Goal: Obtain resource: Download file/media

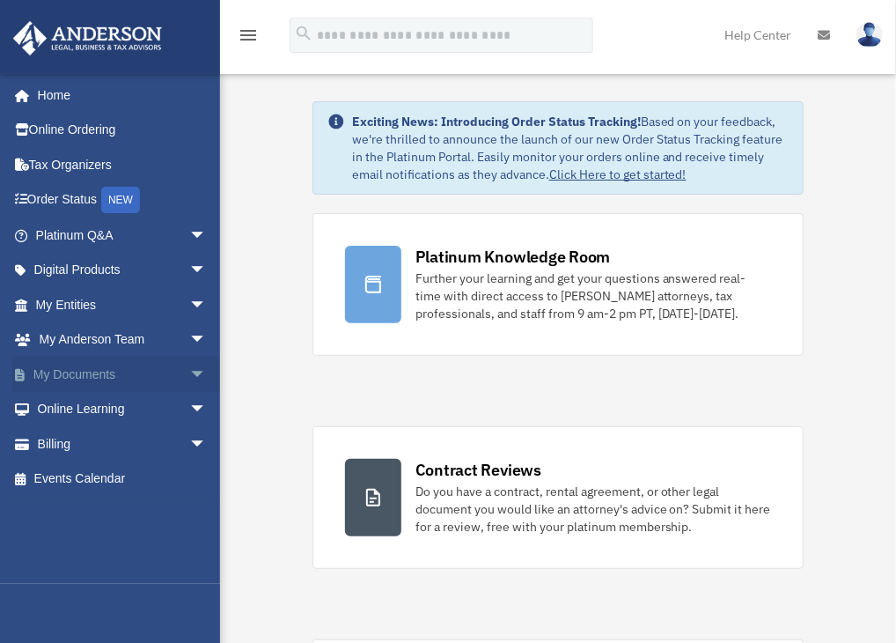
click at [95, 368] on link "My Documents arrow_drop_down" at bounding box center [122, 374] width 221 height 35
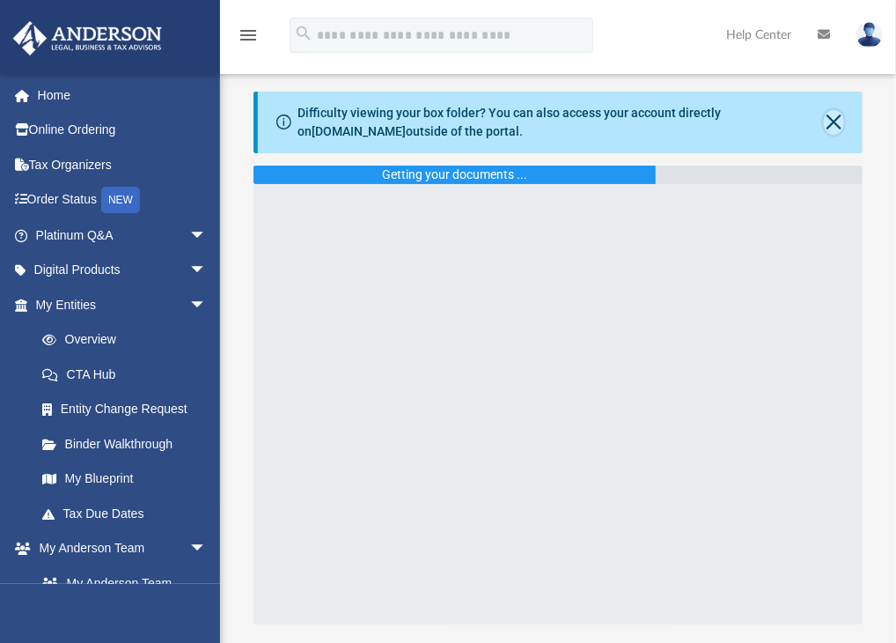
click at [833, 124] on button "Close" at bounding box center [834, 122] width 20 height 25
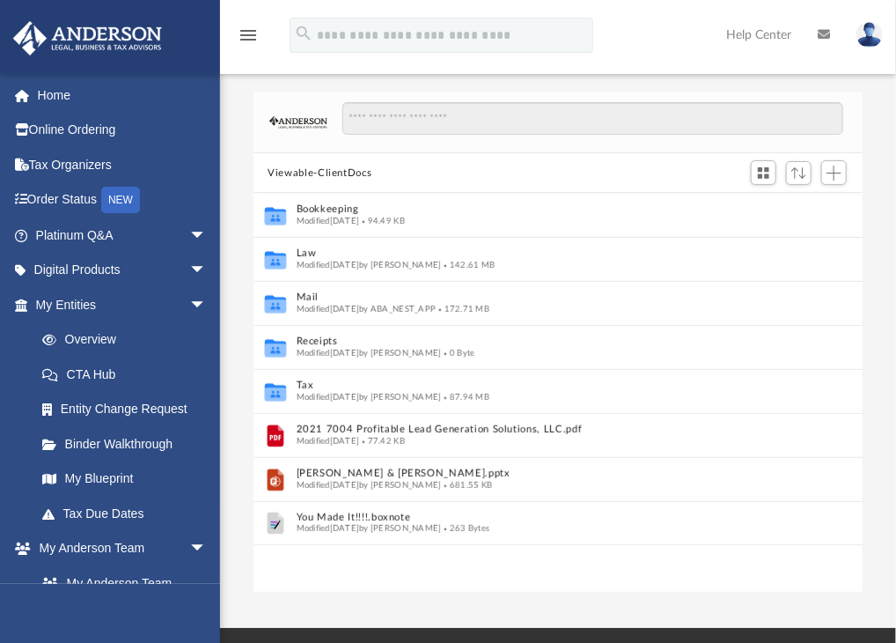
scroll to position [387, 595]
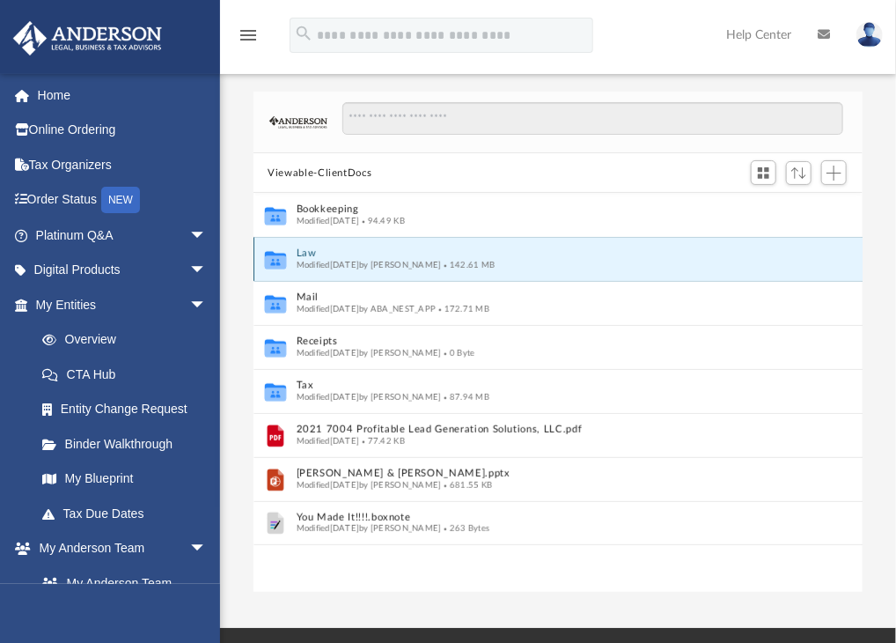
click at [312, 254] on button "Law" at bounding box center [547, 253] width 500 height 11
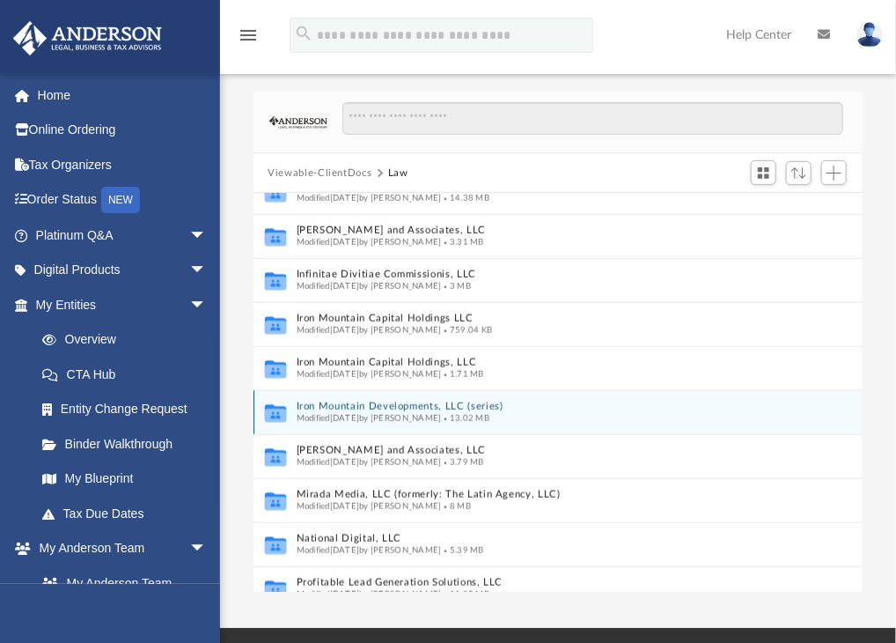
scroll to position [465, 0]
click at [371, 402] on button "Iron Mountain Developments, LLC (series)" at bounding box center [540, 405] width 487 height 11
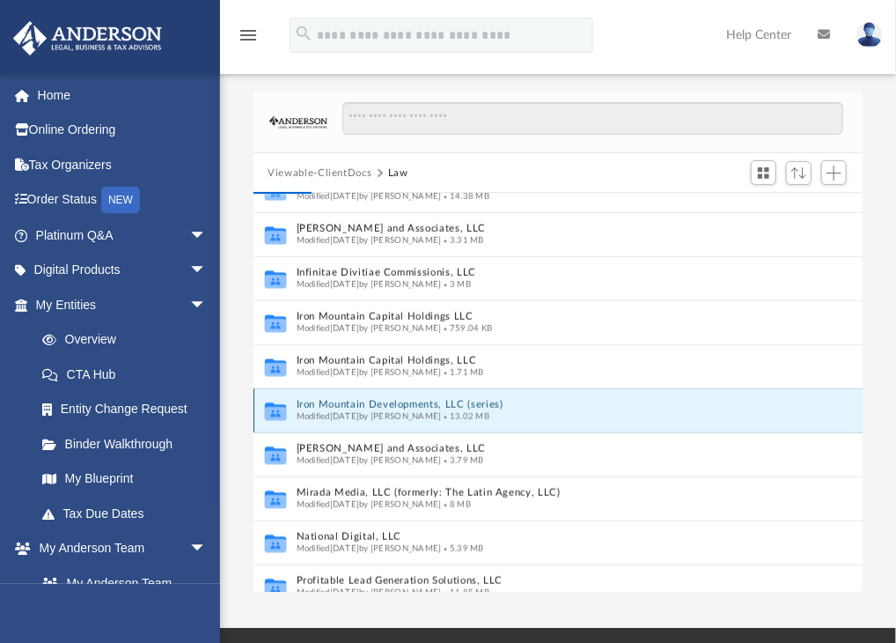
scroll to position [0, 0]
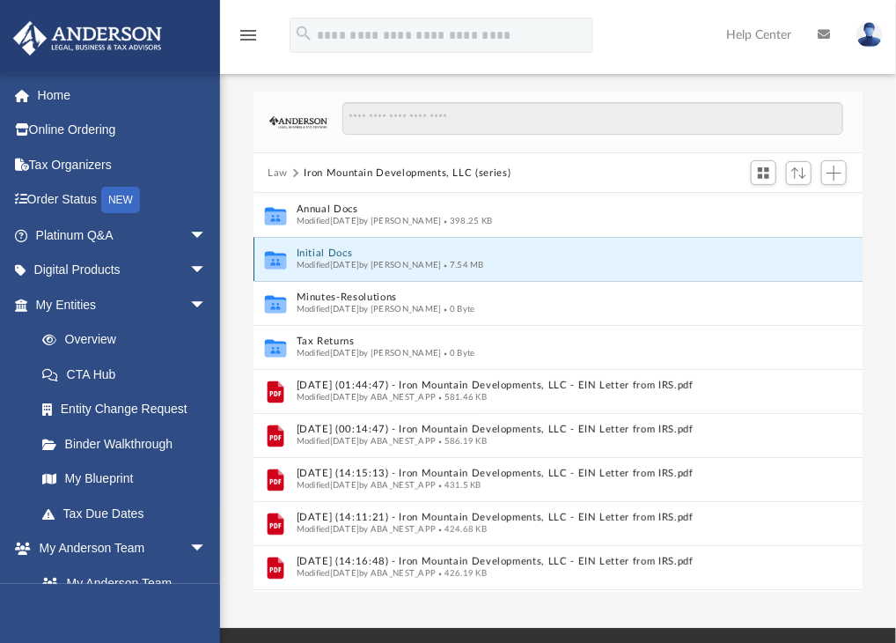
click at [326, 252] on button "Initial Docs" at bounding box center [540, 253] width 487 height 11
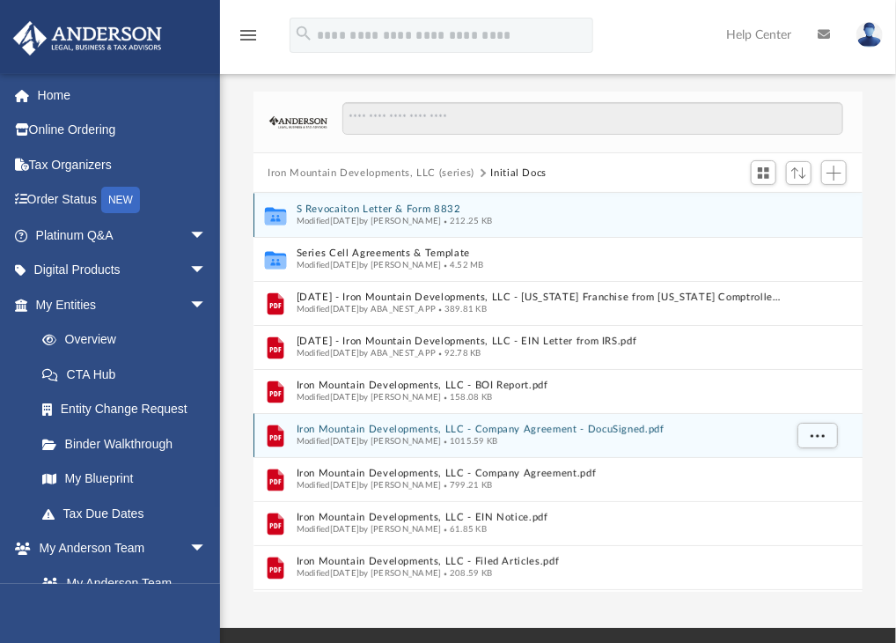
scroll to position [40, 0]
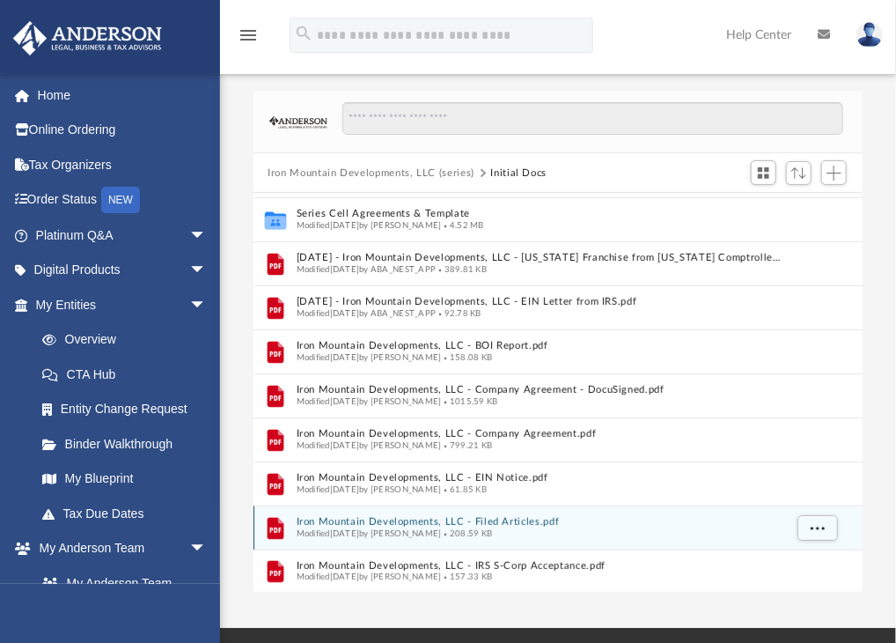
click at [423, 517] on button "Iron Mountain Developments, LLC - Filed Articles.pdf" at bounding box center [540, 522] width 487 height 11
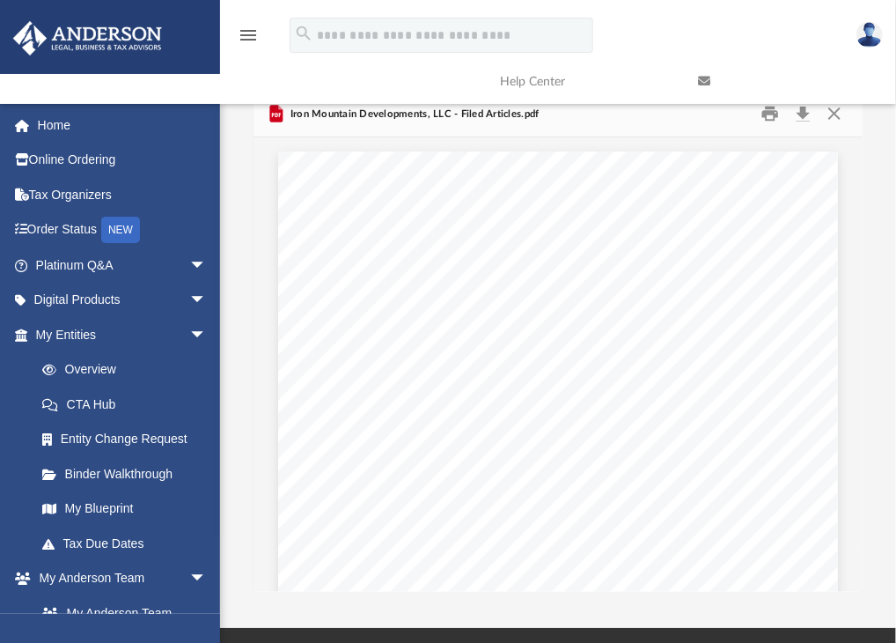
scroll to position [750, 0]
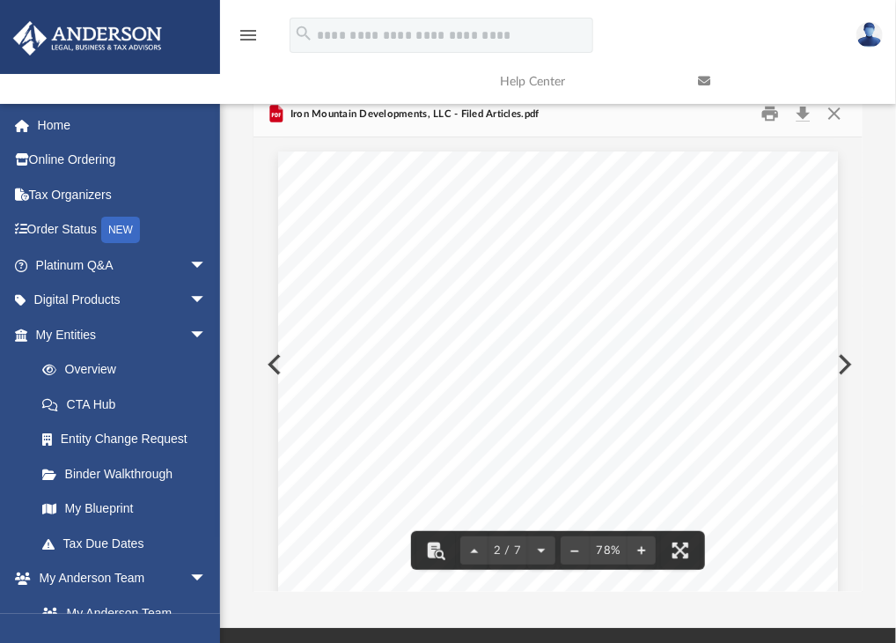
click at [838, 115] on link at bounding box center [784, 82] width 198 height 70
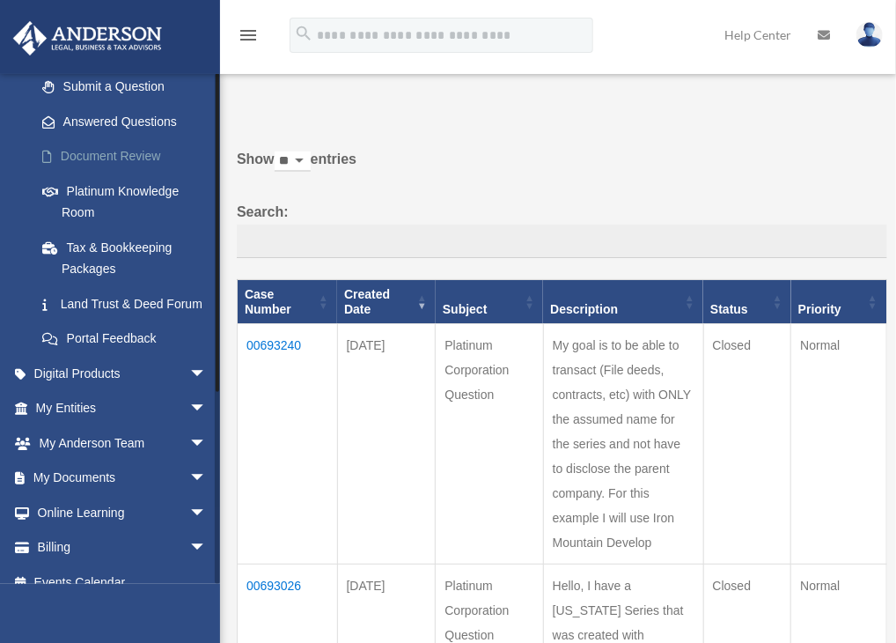
scroll to position [293, 0]
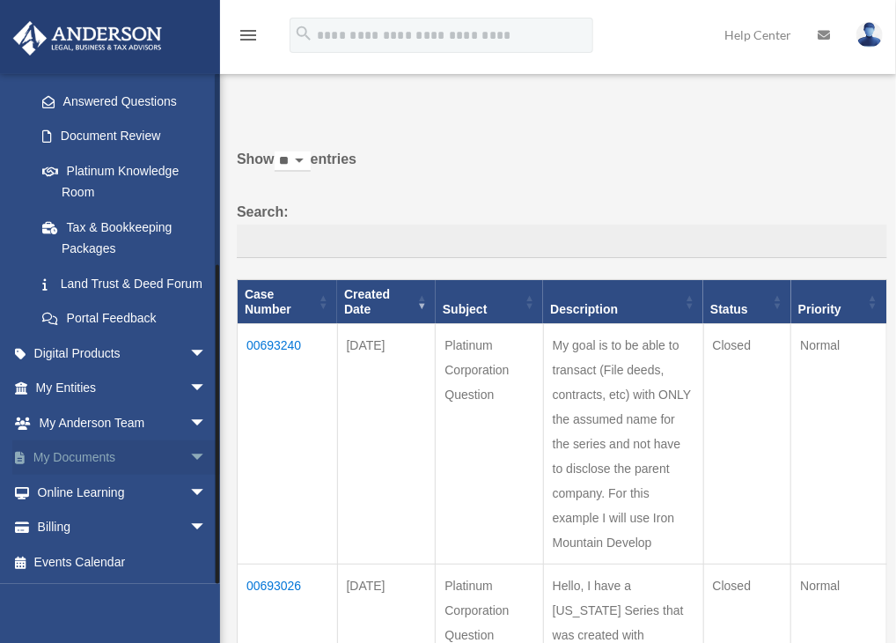
click at [75, 459] on link "My Documents arrow_drop_down" at bounding box center [122, 457] width 221 height 35
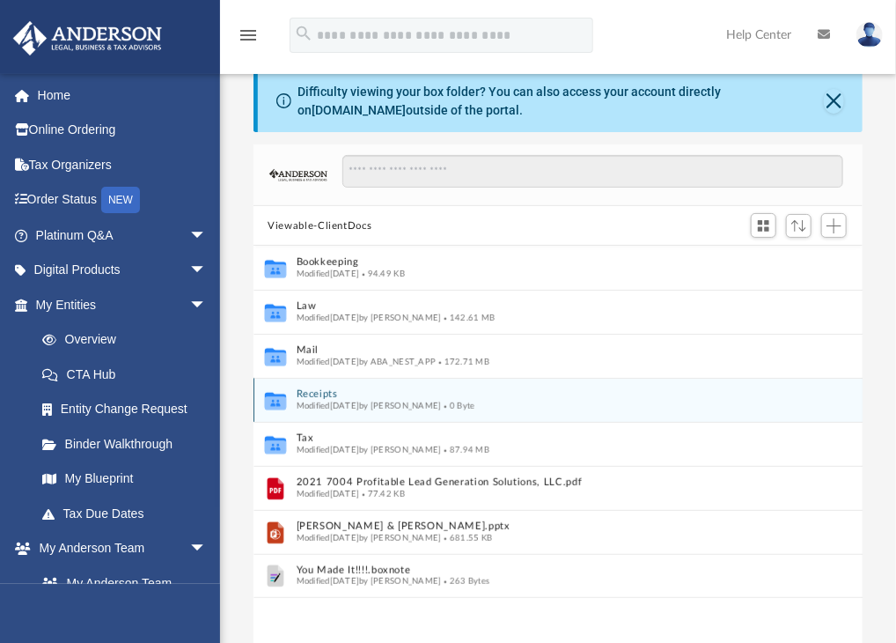
scroll to position [24, 0]
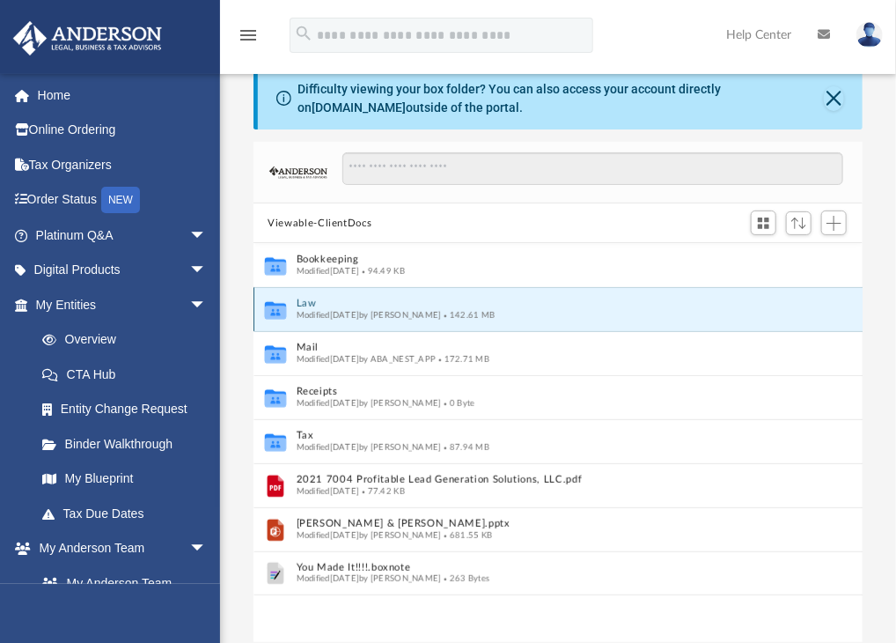
click at [311, 304] on button "Law" at bounding box center [547, 303] width 500 height 11
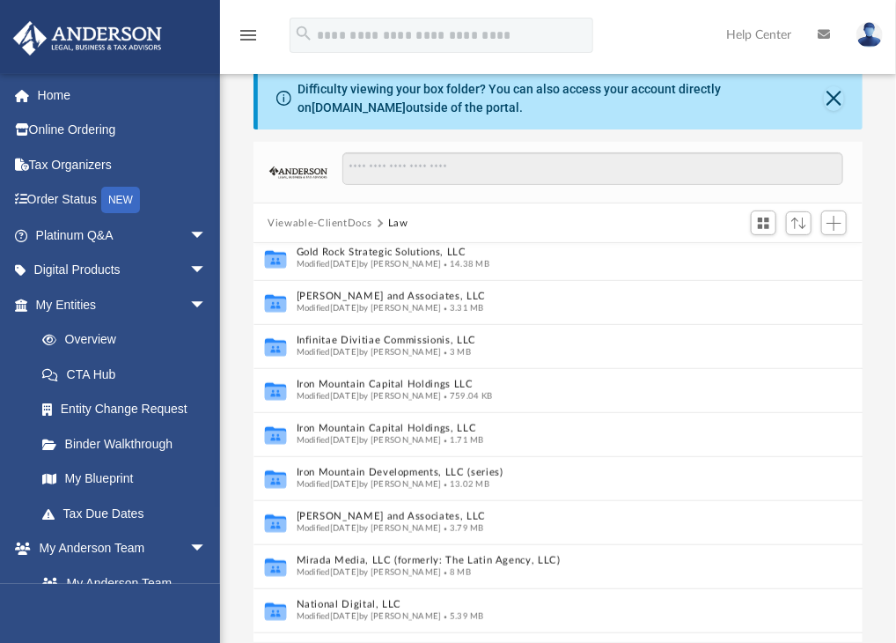
scroll to position [446, 0]
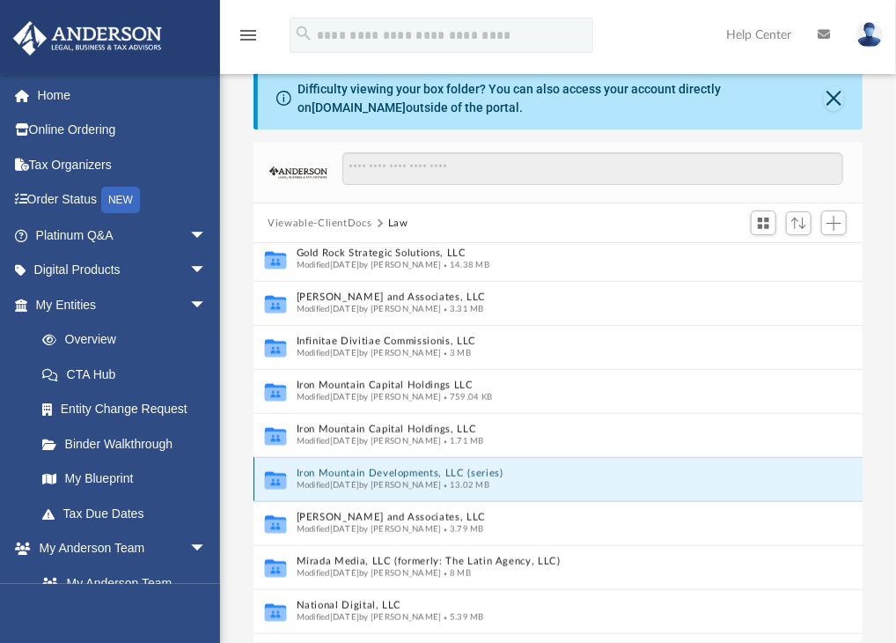
click at [366, 468] on button "Iron Mountain Developments, LLC (series)" at bounding box center [540, 473] width 487 height 11
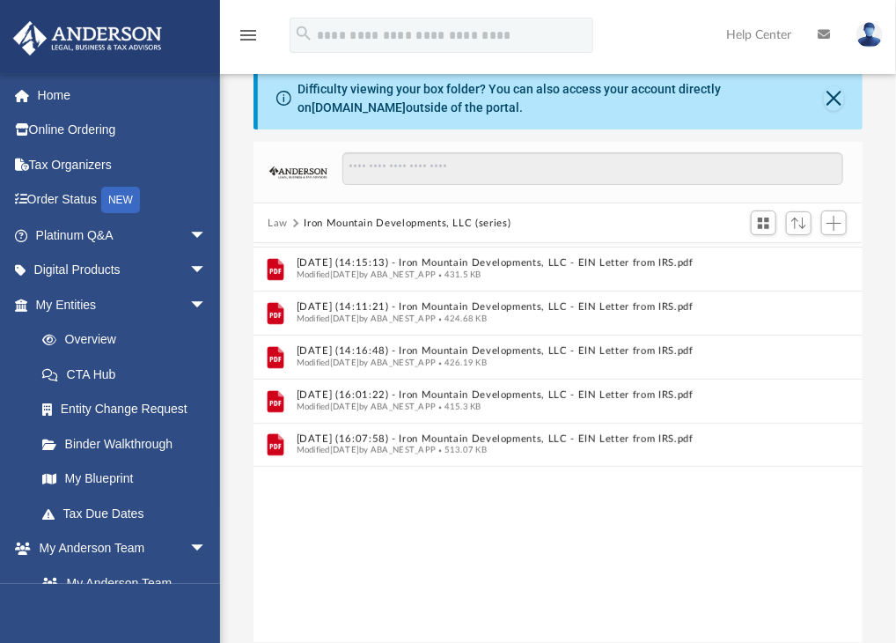
scroll to position [0, 0]
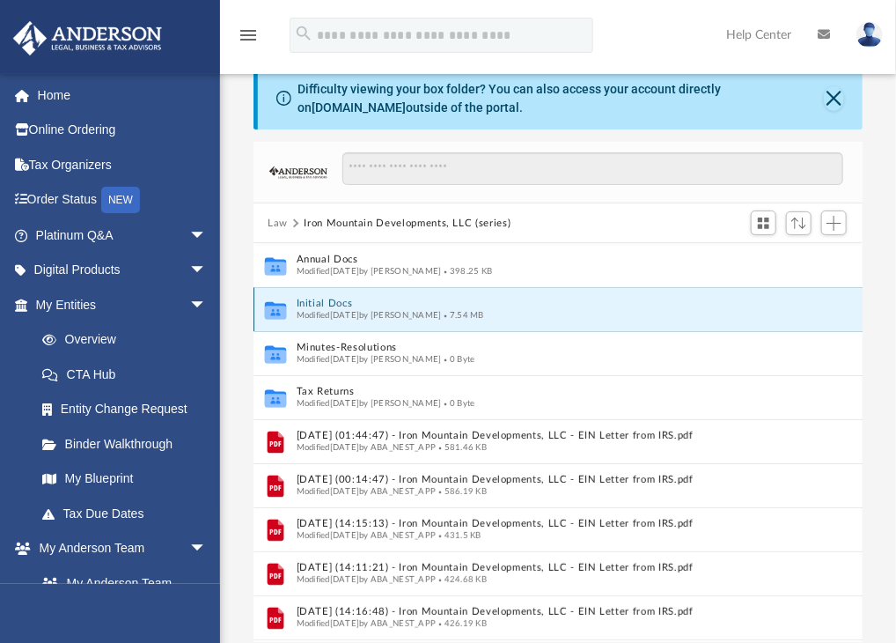
click at [331, 298] on button "Initial Docs" at bounding box center [540, 303] width 487 height 11
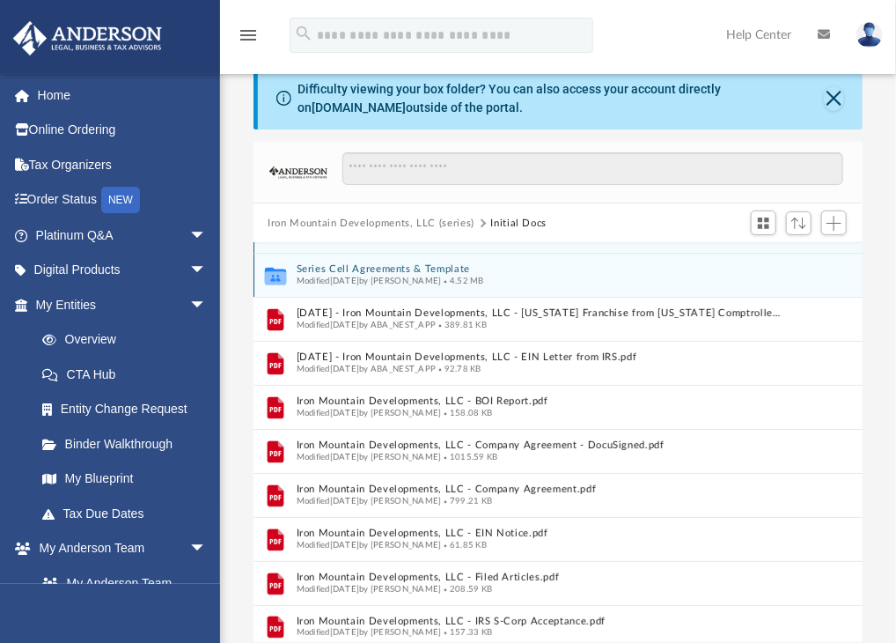
scroll to position [35, 0]
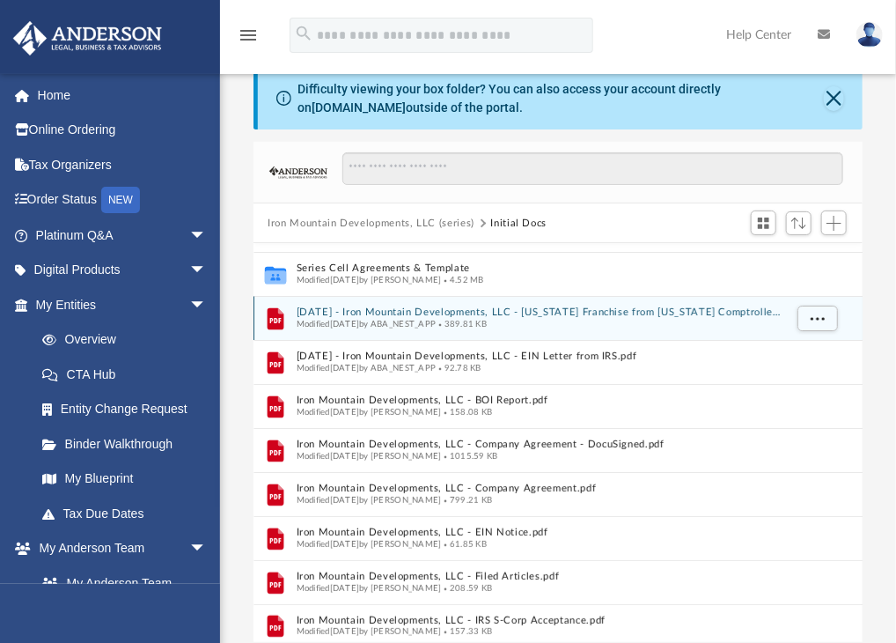
click at [366, 309] on button "[DATE] - Iron Mountain Developments, LLC - [US_STATE] Franchise from [US_STATE]…" at bounding box center [540, 312] width 487 height 11
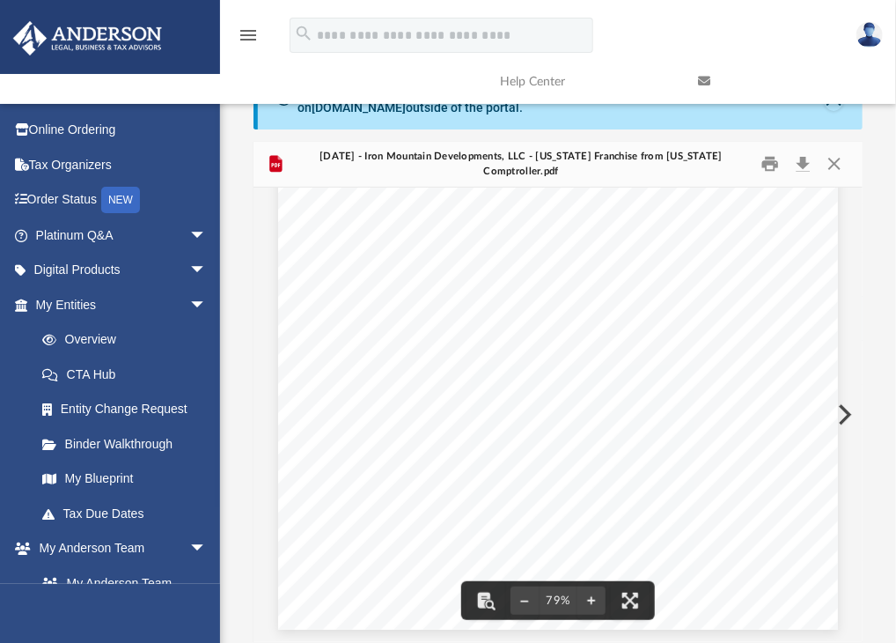
scroll to position [0, 0]
click at [837, 168] on button "Close" at bounding box center [835, 164] width 32 height 27
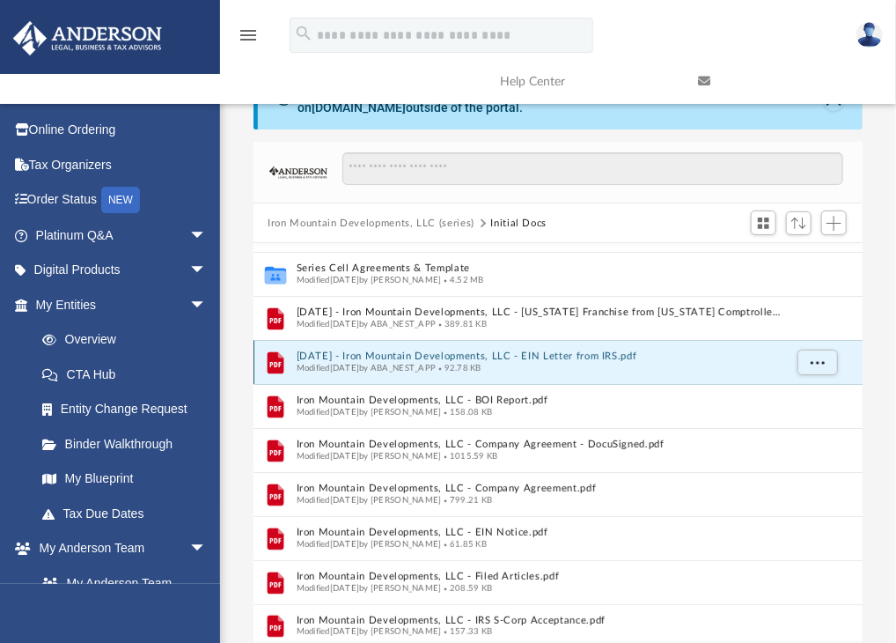
click at [539, 351] on button "[DATE] - Iron Mountain Developments, LLC - EIN Letter from IRS.pdf" at bounding box center [540, 356] width 487 height 11
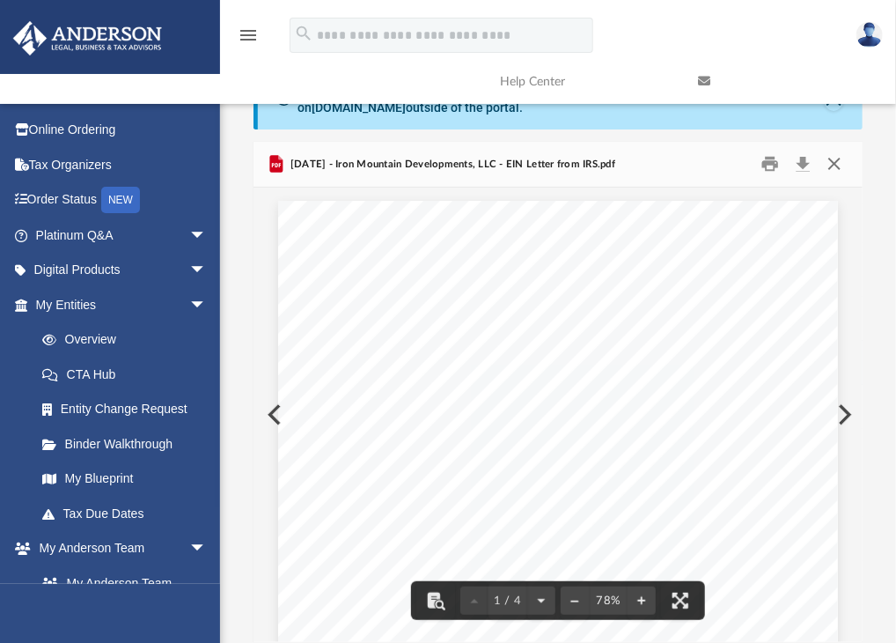
click at [831, 159] on button "Close" at bounding box center [835, 164] width 32 height 27
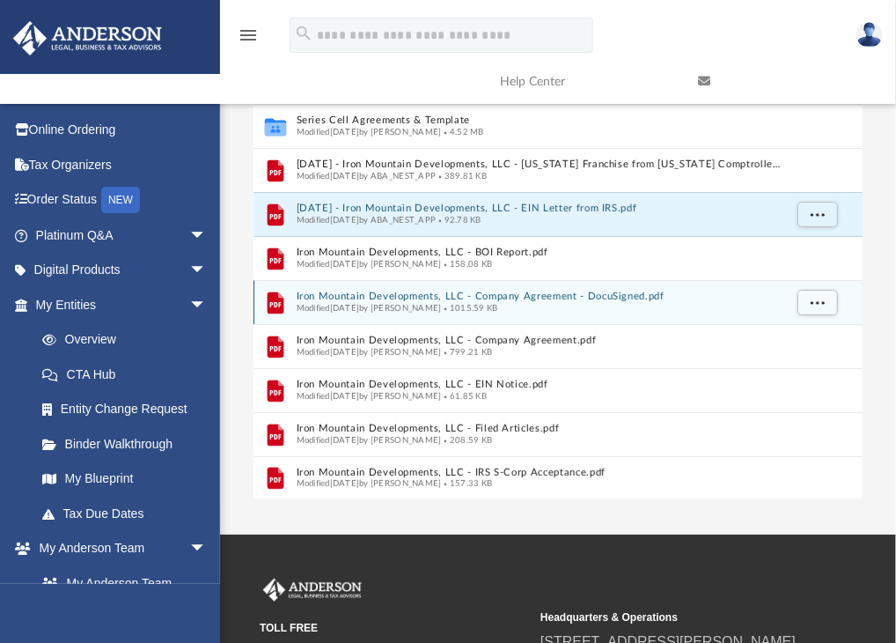
scroll to position [166, 0]
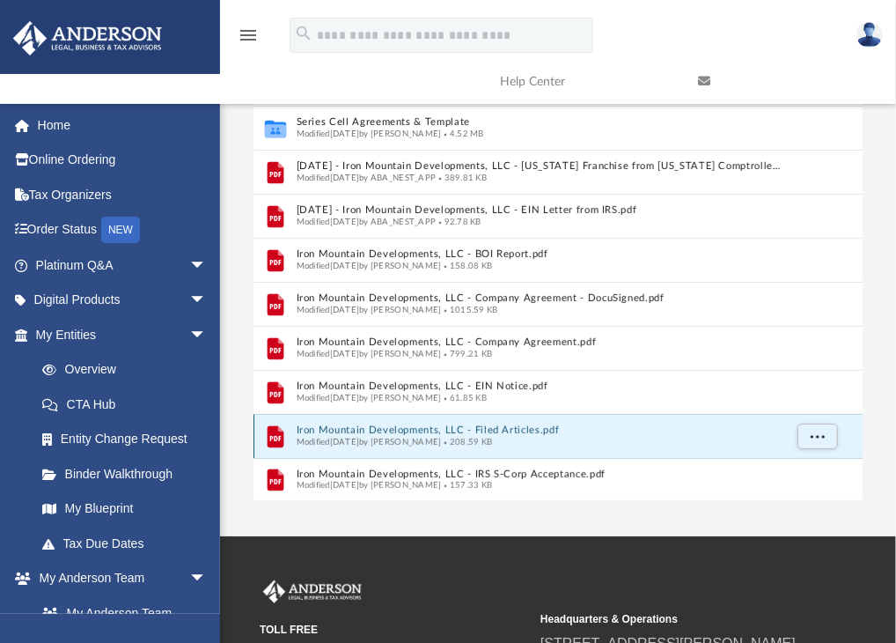
click at [473, 428] on button "Iron Mountain Developments, LLC - Filed Articles.pdf" at bounding box center [540, 430] width 487 height 11
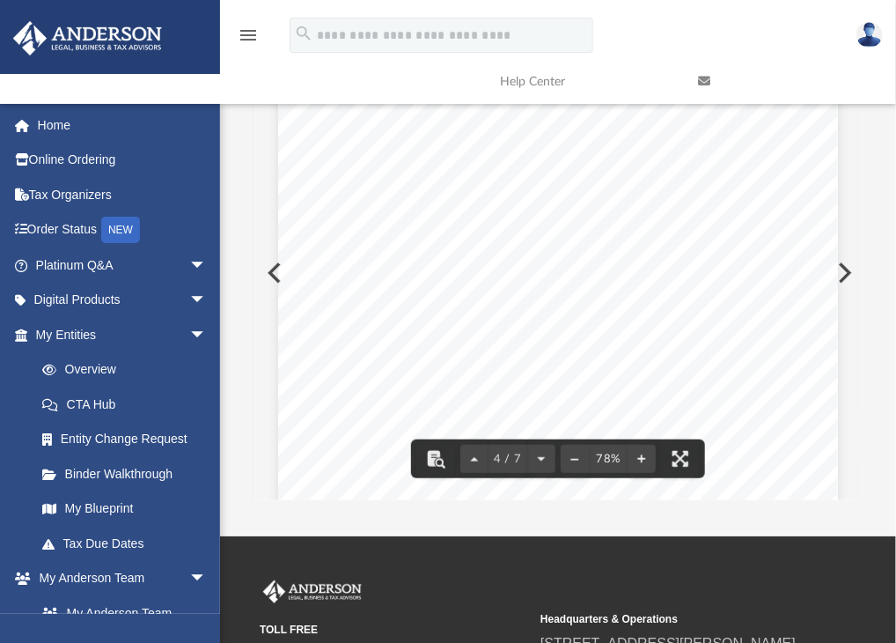
scroll to position [0, 0]
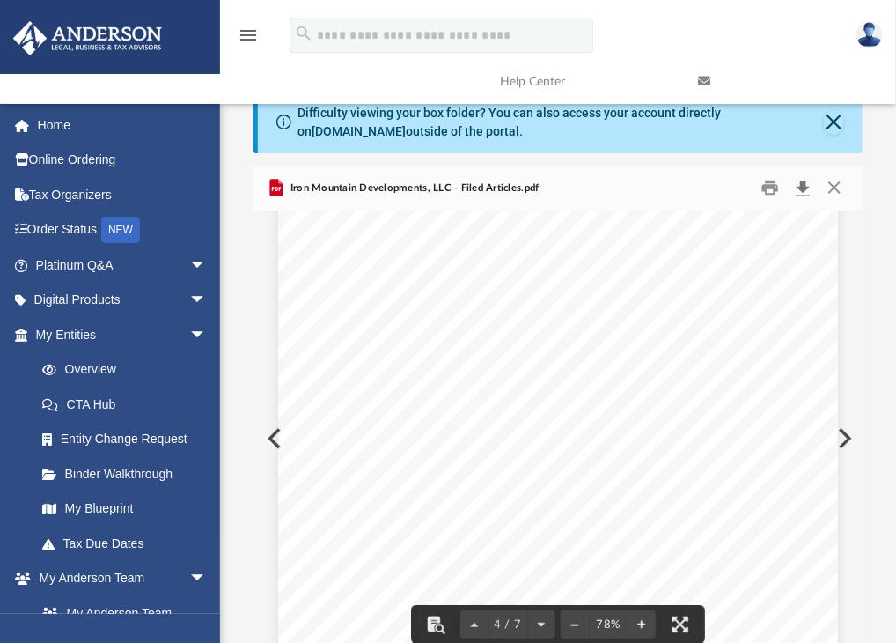
click at [806, 187] on button "Download" at bounding box center [804, 187] width 32 height 27
click at [835, 188] on button "Close" at bounding box center [835, 187] width 32 height 27
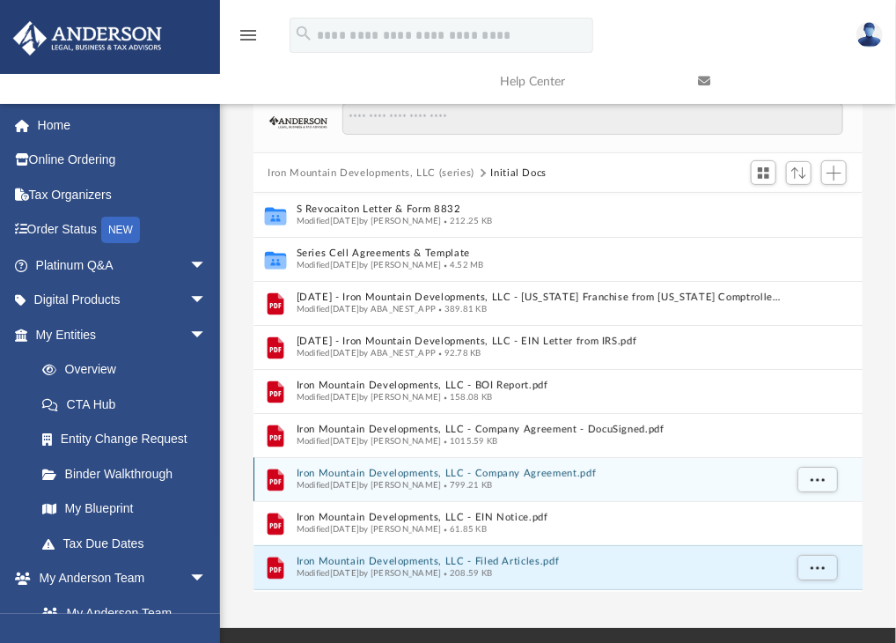
scroll to position [70, 0]
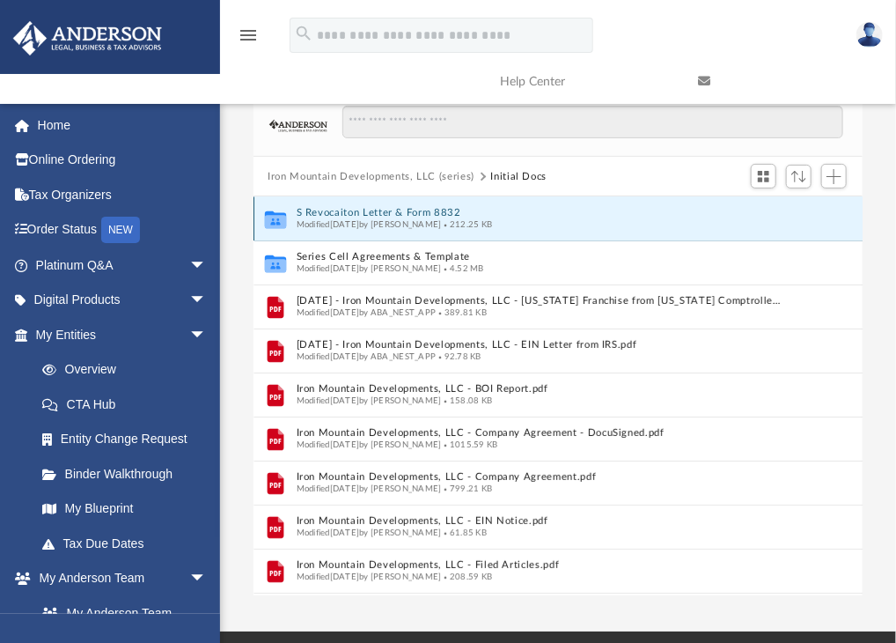
click at [428, 212] on button "S Revocaiton Letter & Form 8832" at bounding box center [540, 213] width 487 height 11
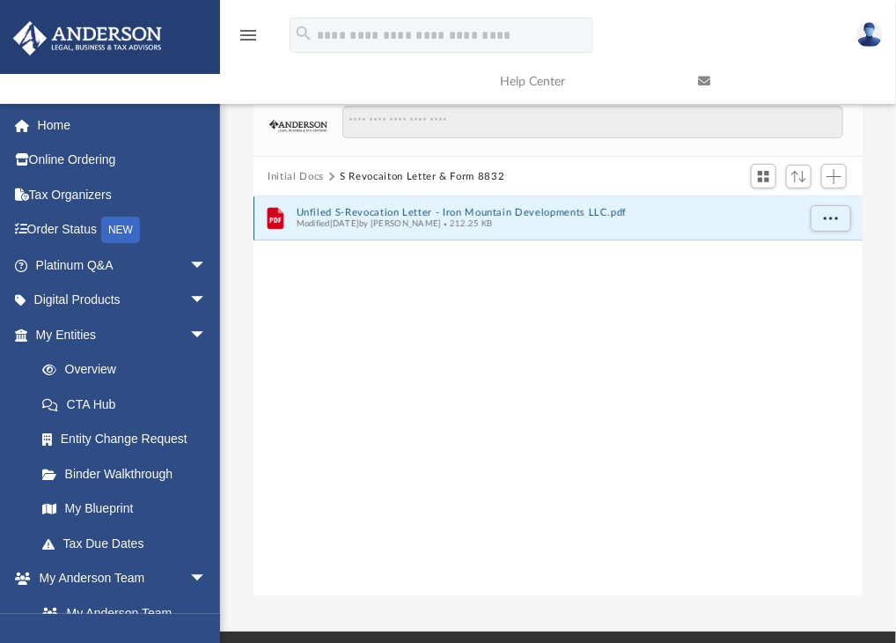
click at [416, 212] on button "Unfiled S-Revocation Letter - Iron Mountain Developments LLC.pdf" at bounding box center [547, 212] width 500 height 11
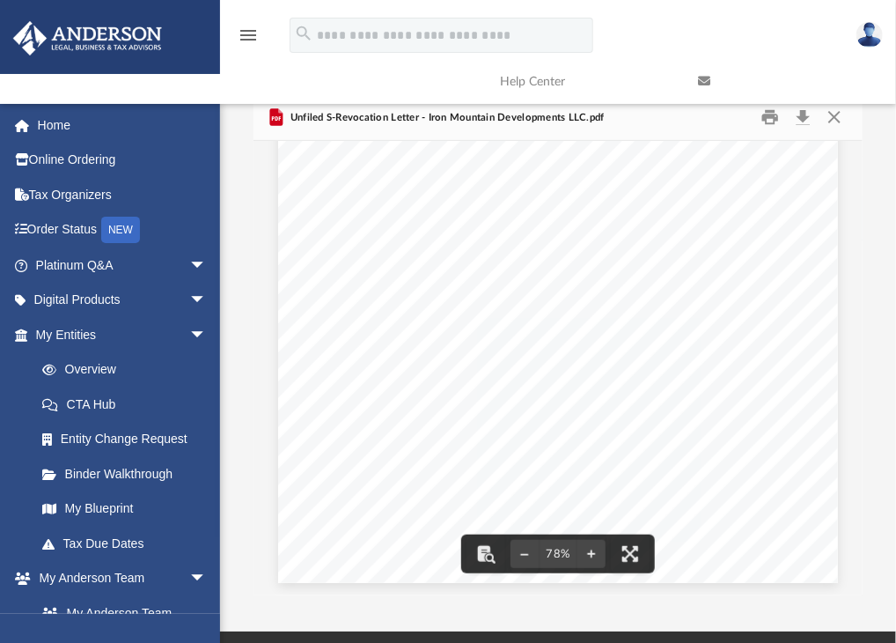
scroll to position [0, 0]
click at [828, 121] on button "Close" at bounding box center [835, 117] width 32 height 27
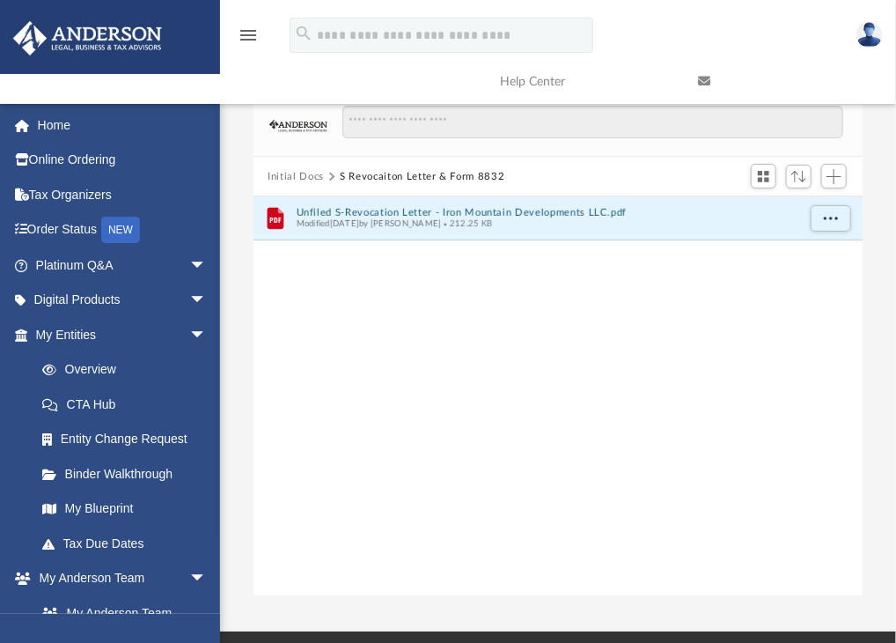
click at [292, 172] on button "Initial Docs" at bounding box center [296, 177] width 56 height 16
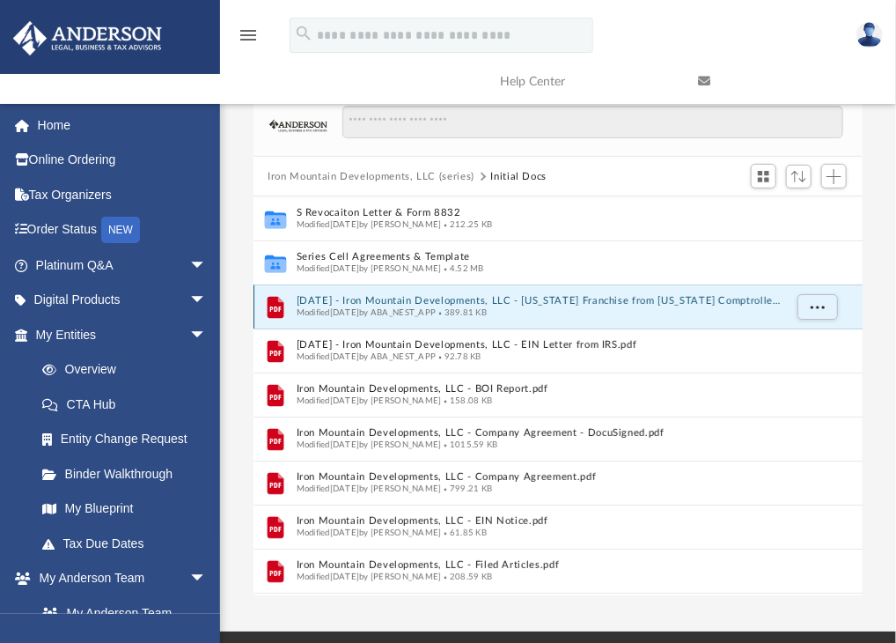
click at [383, 297] on button "[DATE] - Iron Mountain Developments, LLC - [US_STATE] Franchise from [US_STATE]…" at bounding box center [540, 301] width 487 height 11
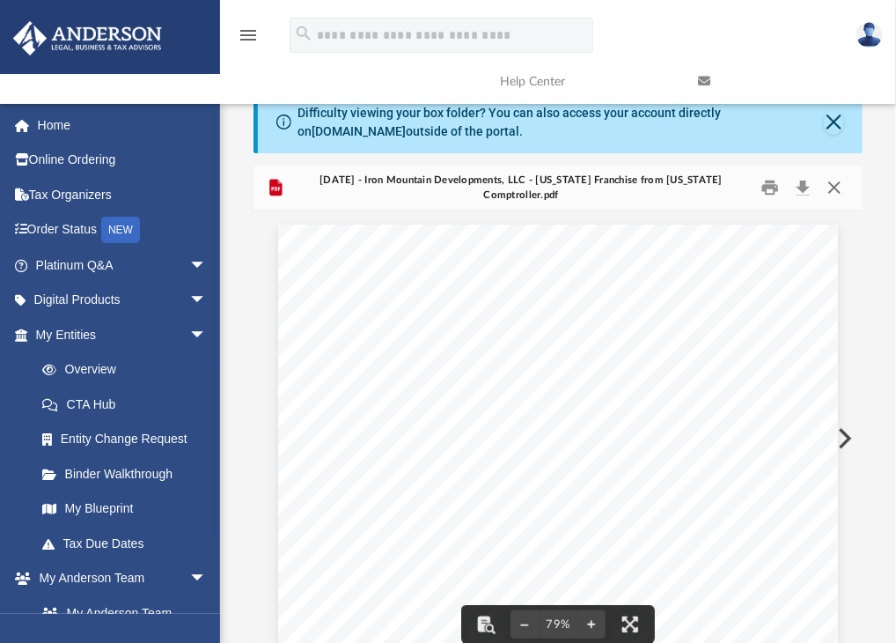
click at [831, 181] on button "Close" at bounding box center [835, 187] width 32 height 27
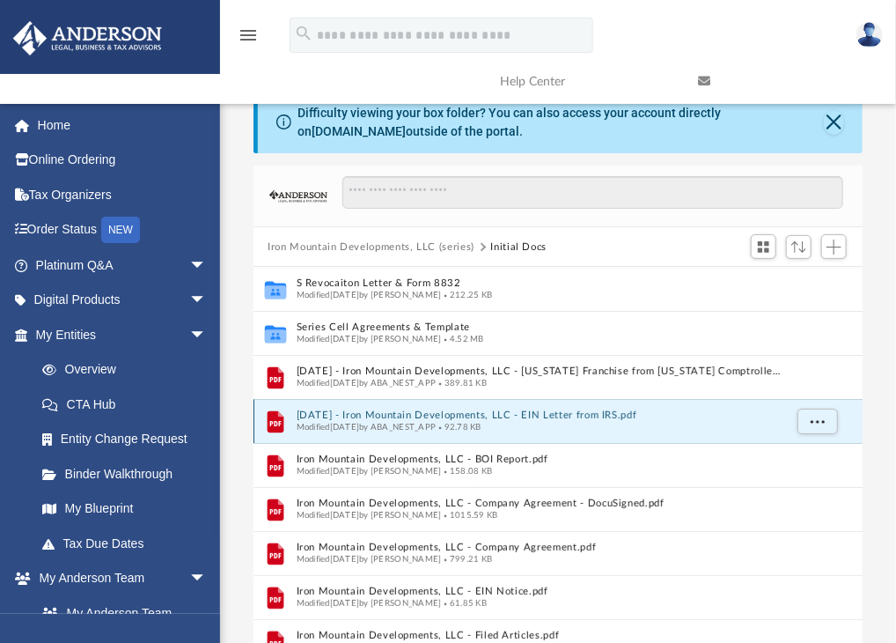
click at [542, 412] on button "[DATE] - Iron Mountain Developments, LLC - EIN Letter from IRS.pdf" at bounding box center [540, 415] width 487 height 11
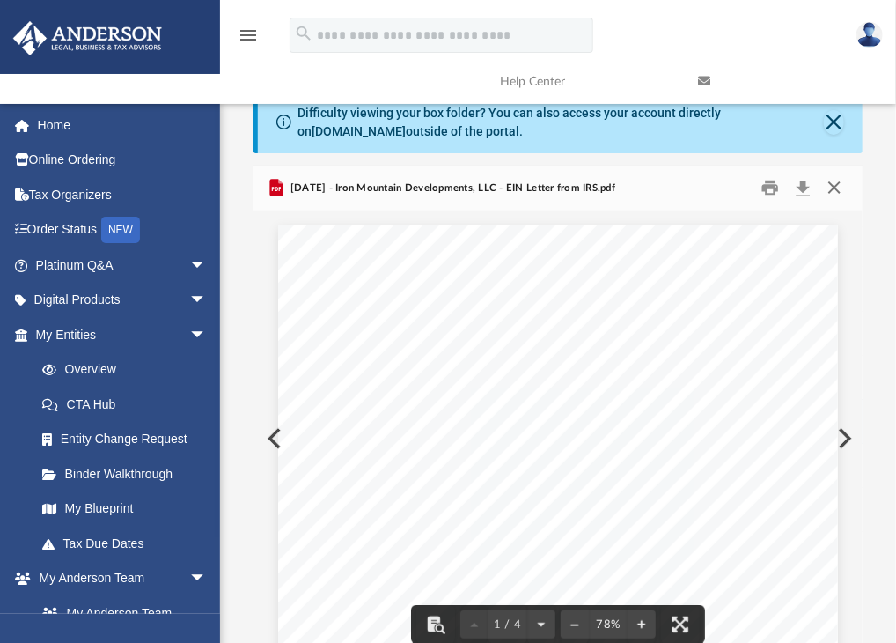
click at [832, 187] on button "Close" at bounding box center [835, 187] width 32 height 27
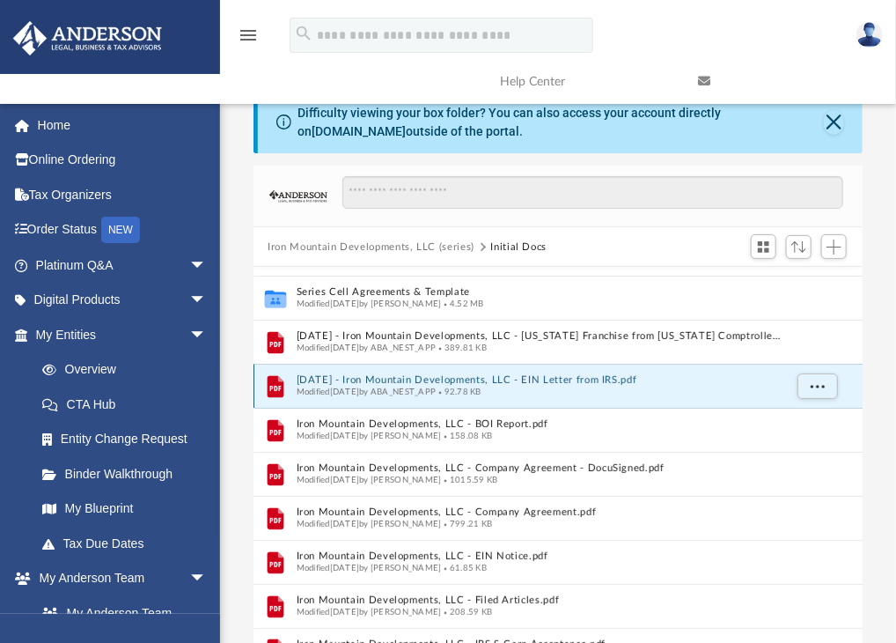
scroll to position [40, 0]
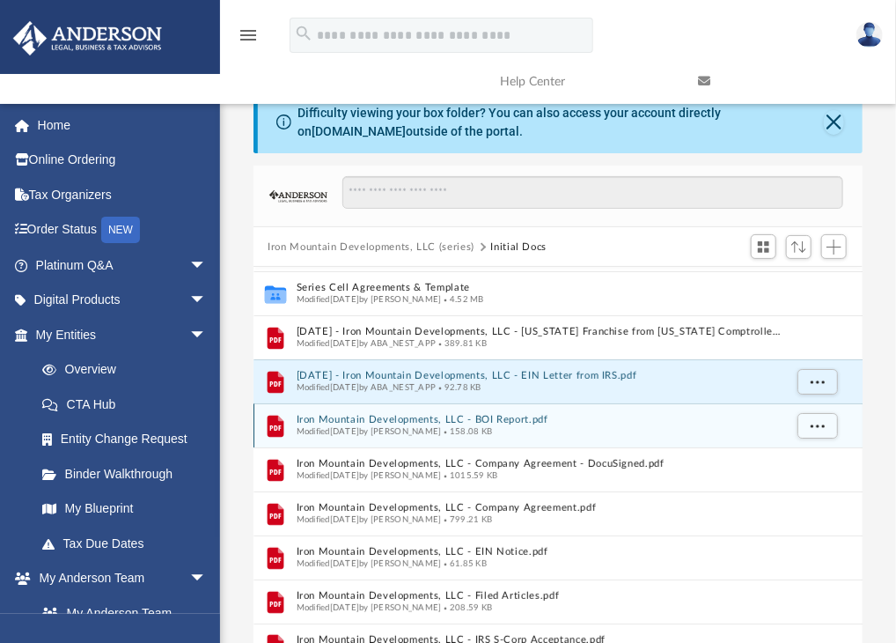
click at [414, 415] on button "Iron Mountain Developments, LLC - BOI Report.pdf" at bounding box center [540, 420] width 487 height 11
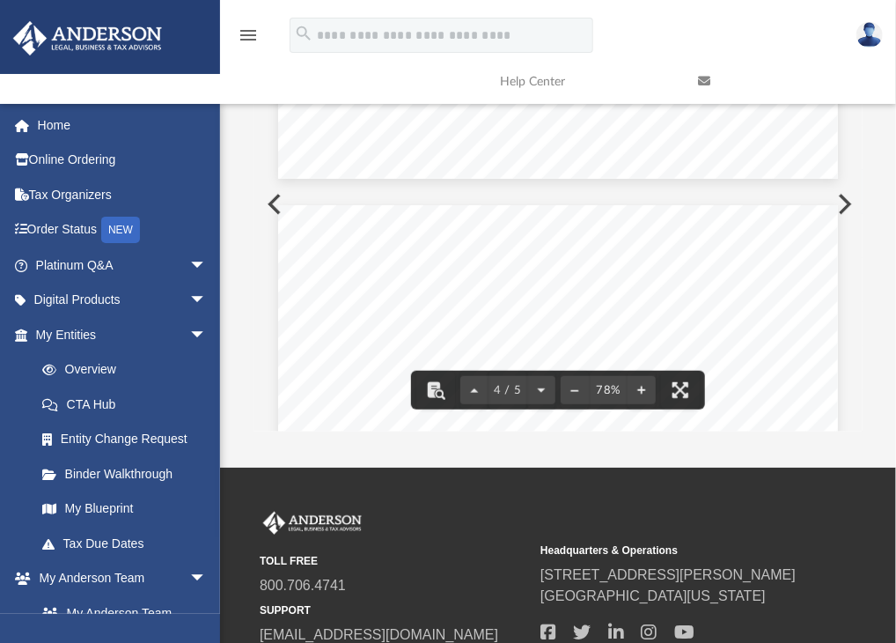
scroll to position [0, 0]
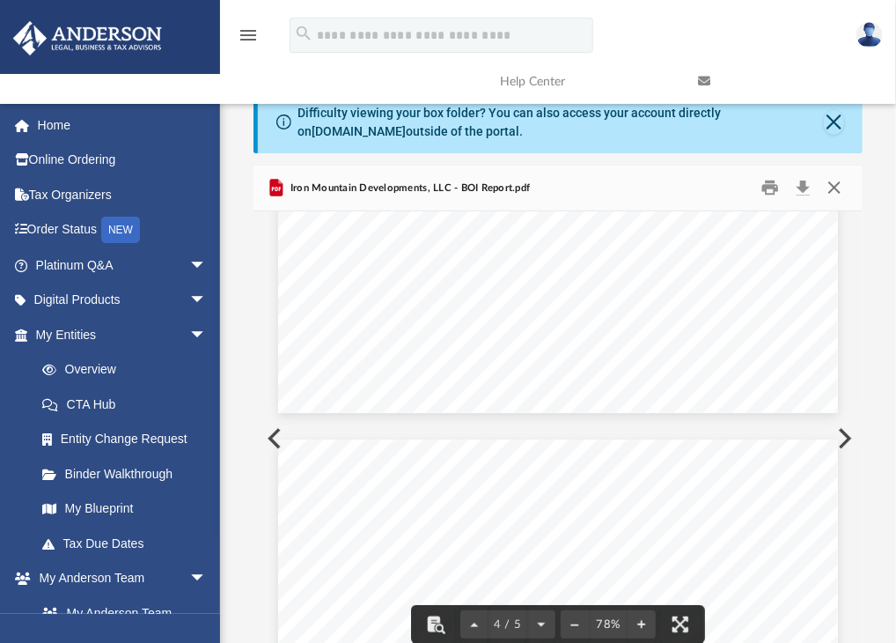
click at [832, 190] on button "Close" at bounding box center [835, 187] width 32 height 27
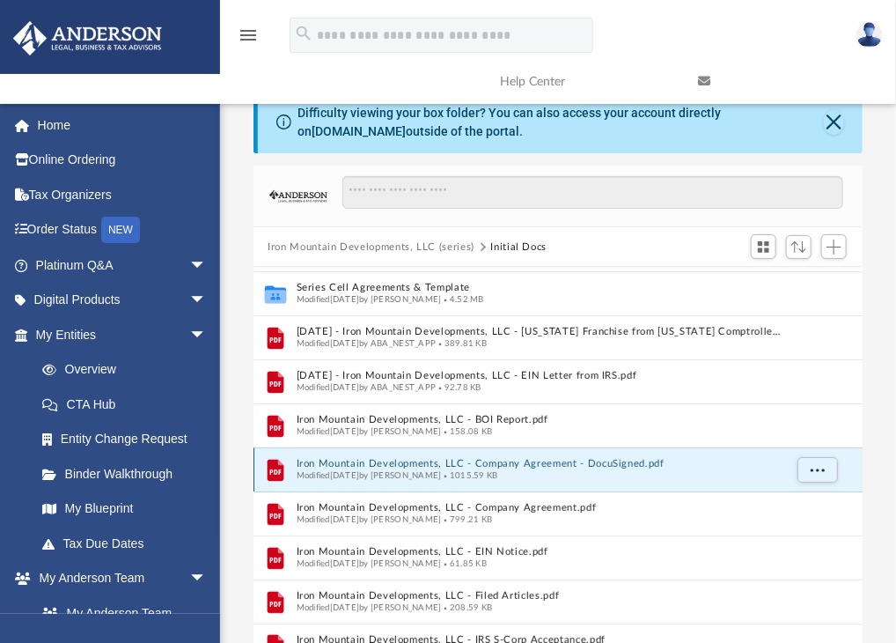
click at [436, 463] on button "Iron Mountain Developments, LLC - Company Agreement - DocuSigned.pdf" at bounding box center [540, 464] width 487 height 11
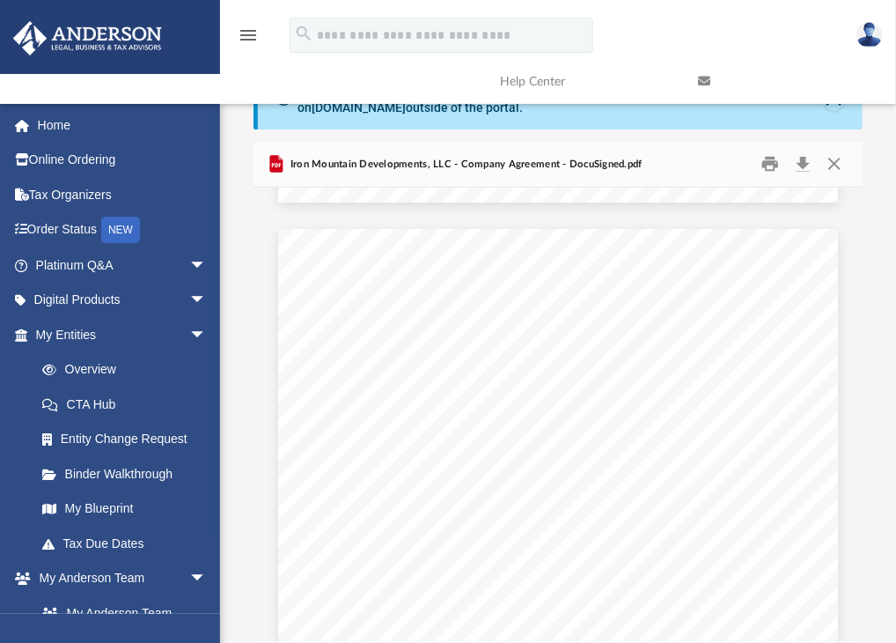
scroll to position [8986, 0]
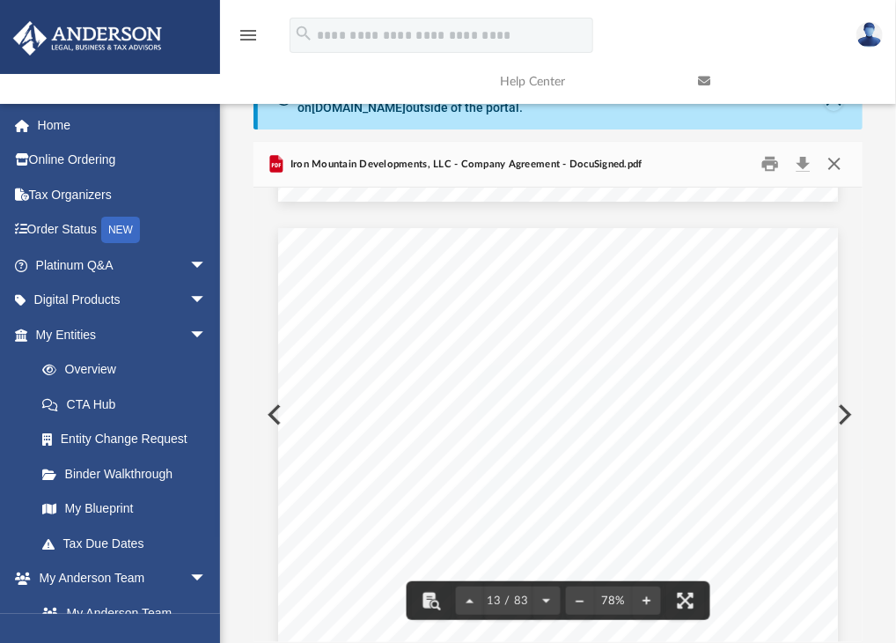
click at [833, 157] on button "Close" at bounding box center [835, 164] width 32 height 27
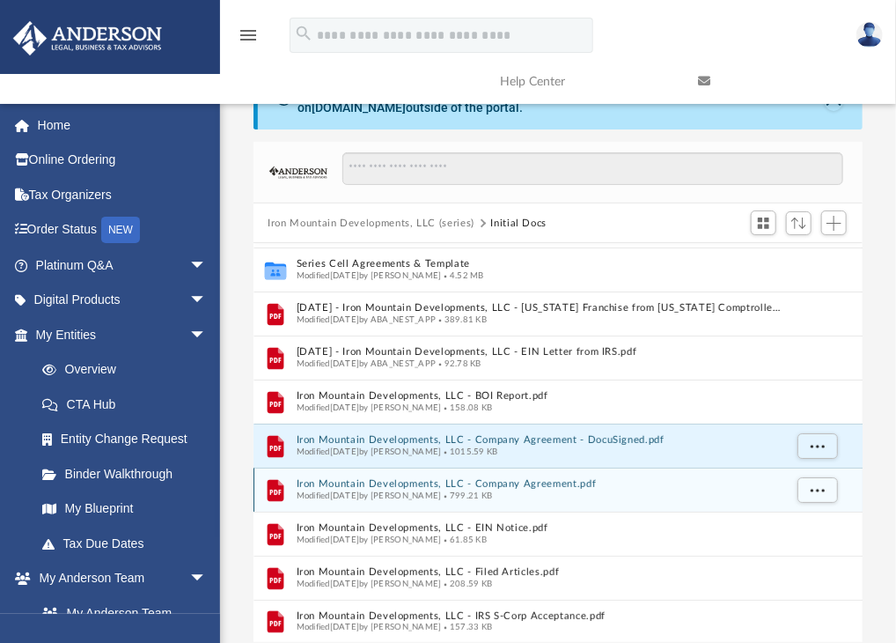
scroll to position [77, 0]
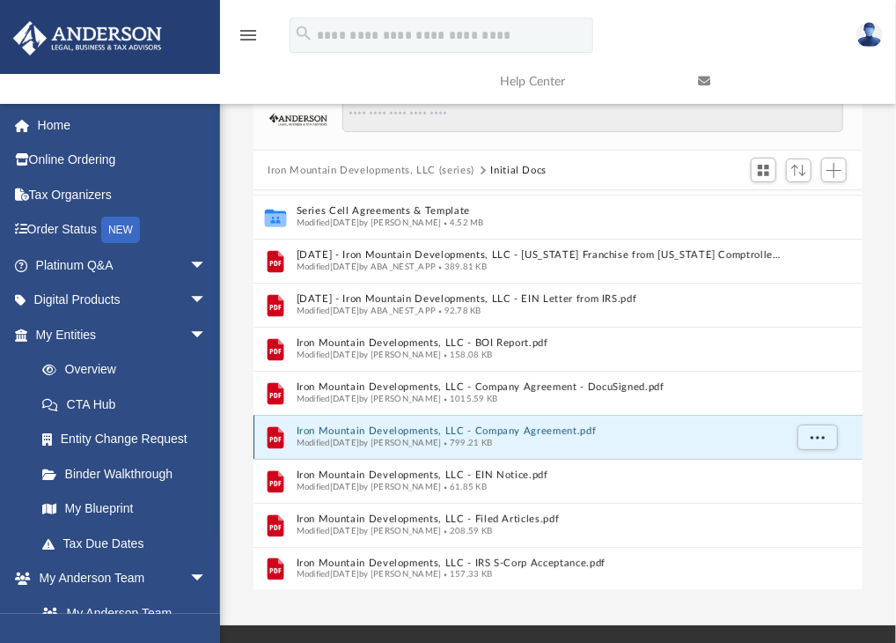
click at [474, 431] on button "Iron Mountain Developments, LLC - Company Agreement.pdf" at bounding box center [540, 431] width 487 height 11
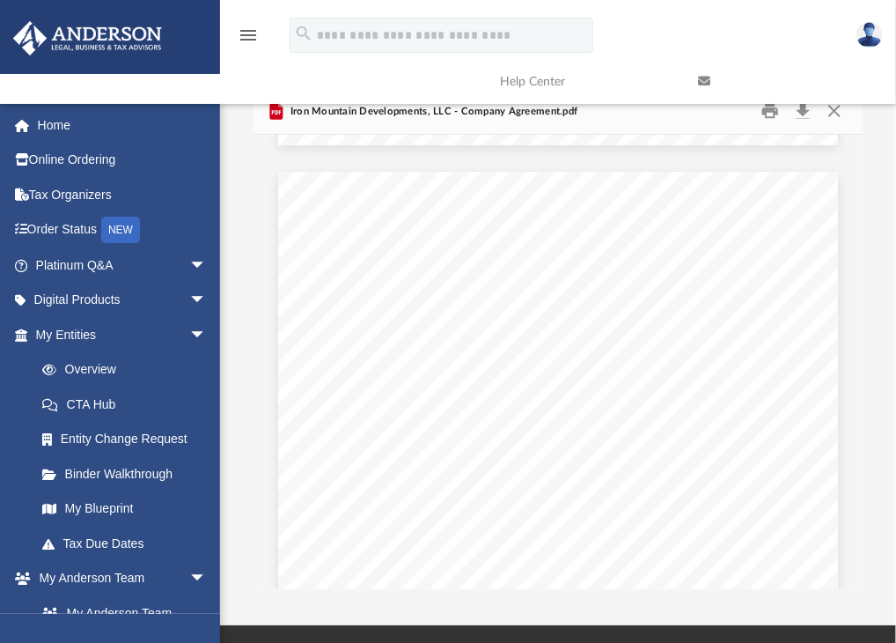
scroll to position [4483, 0]
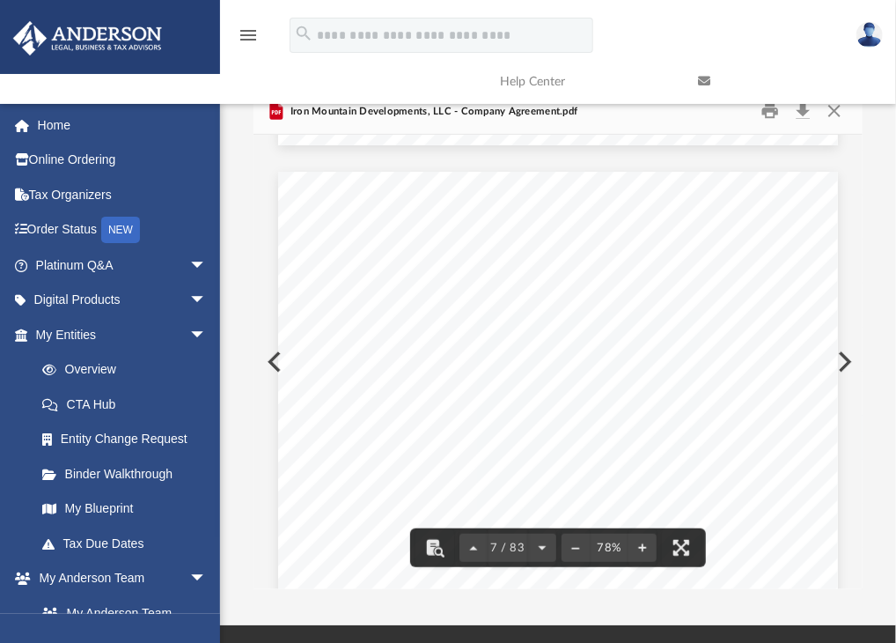
click at [806, 110] on link at bounding box center [784, 82] width 198 height 70
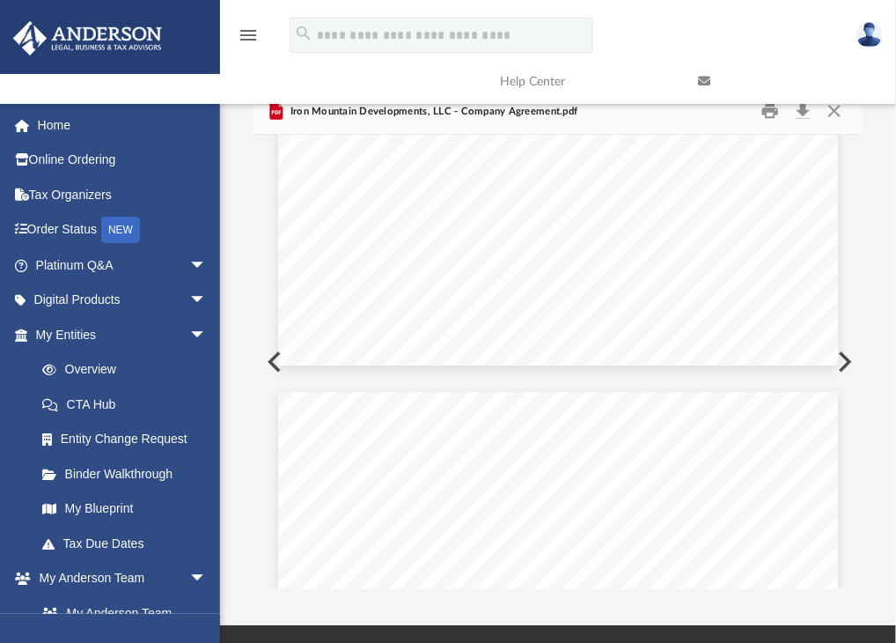
scroll to position [6077, 0]
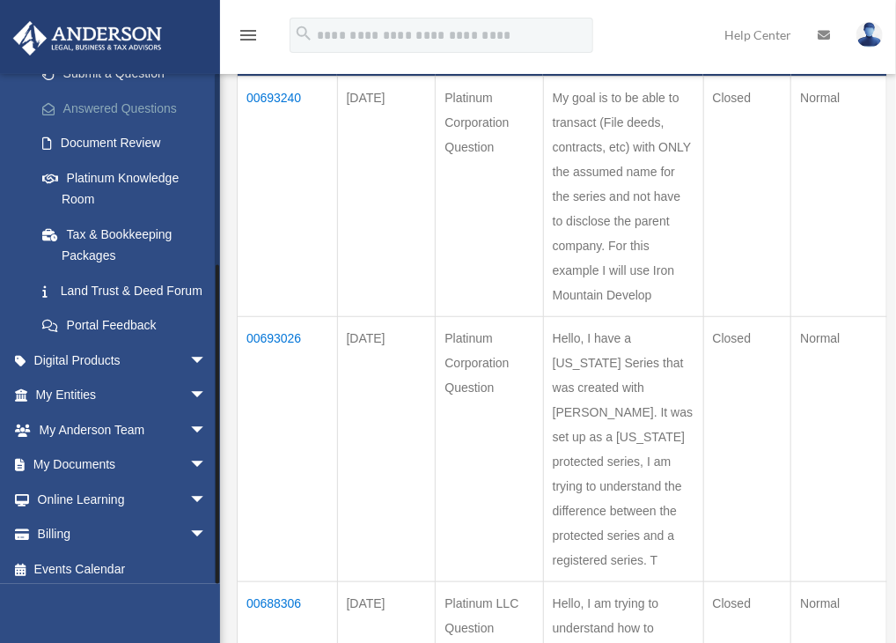
scroll to position [293, 0]
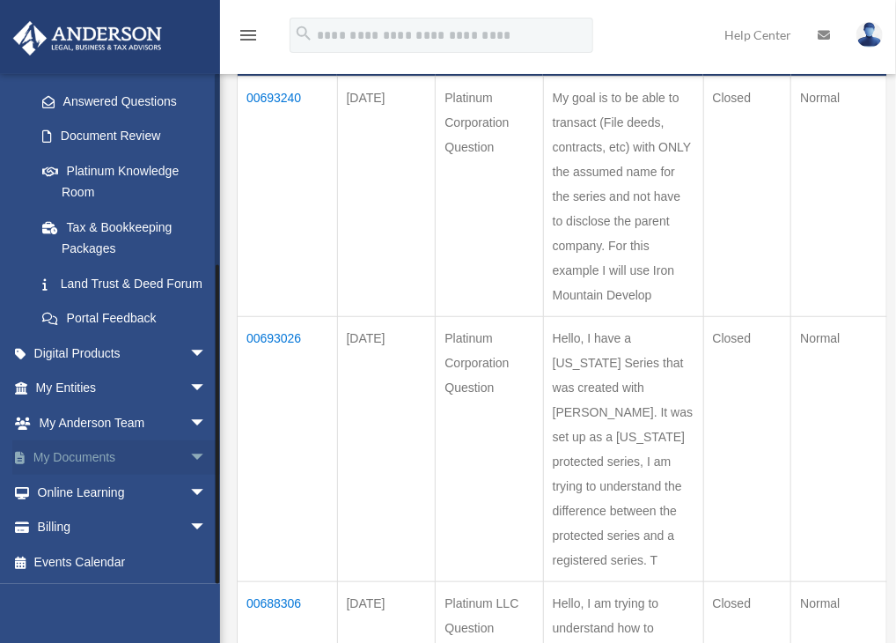
click at [82, 455] on link "My Documents arrow_drop_down" at bounding box center [122, 457] width 221 height 35
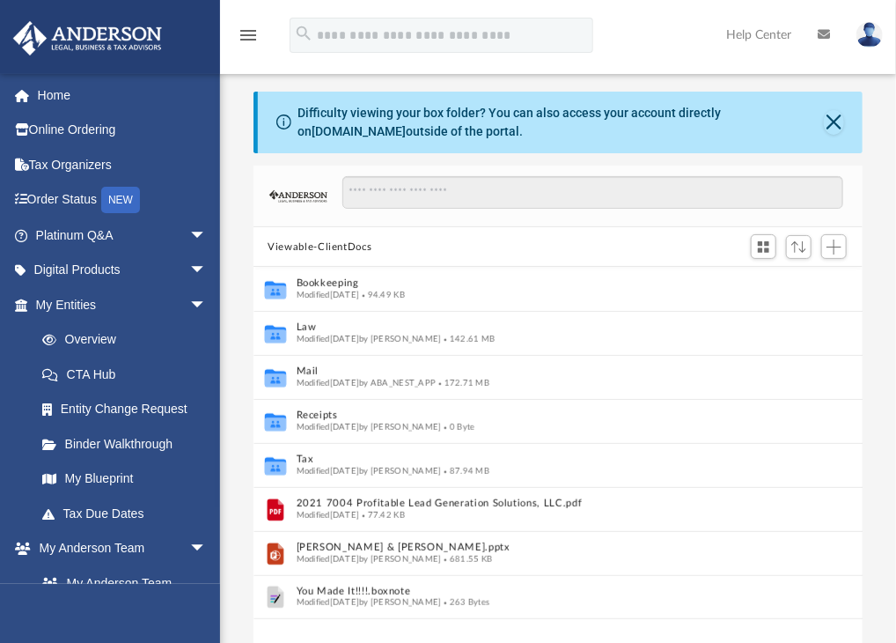
scroll to position [14, 14]
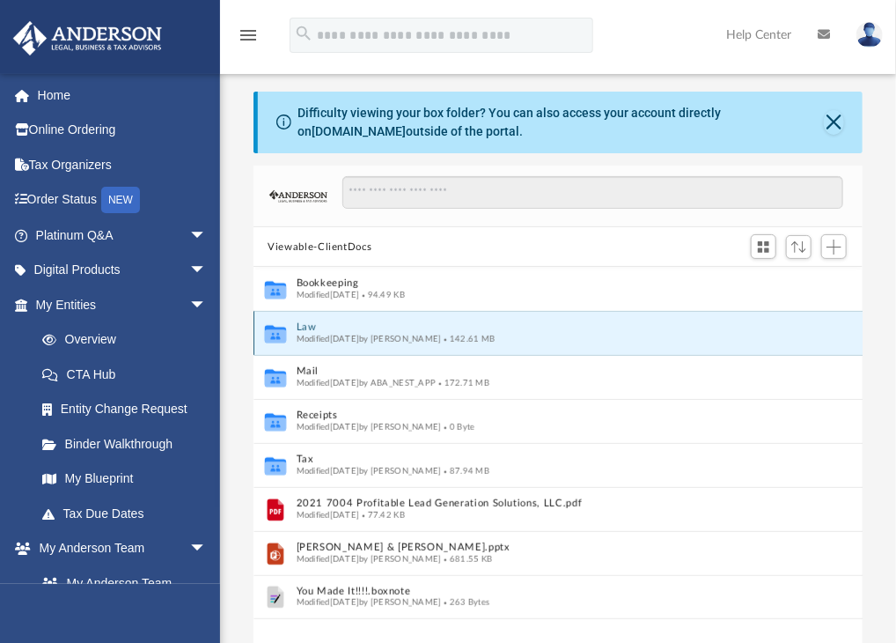
click at [308, 325] on button "Law" at bounding box center [547, 327] width 500 height 11
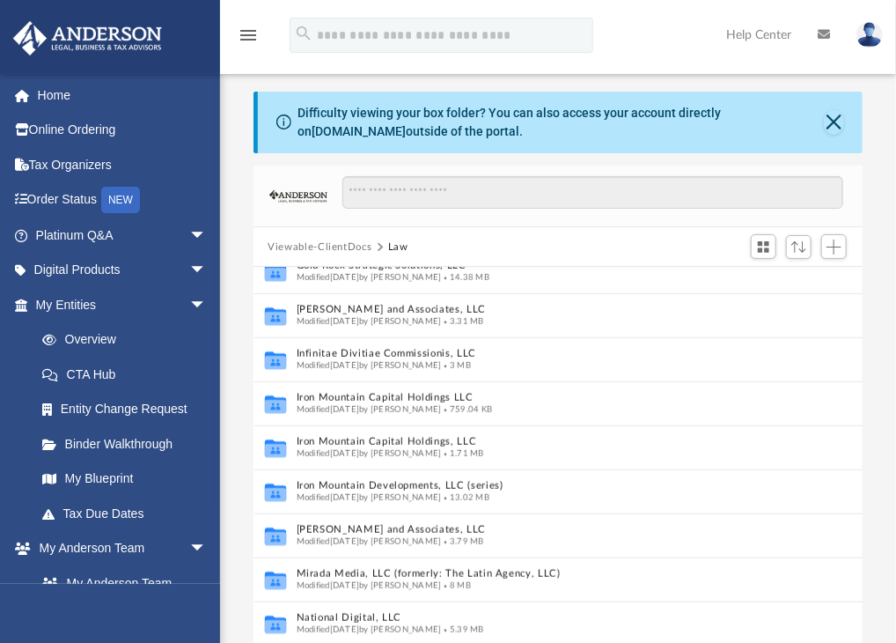
scroll to position [460, 0]
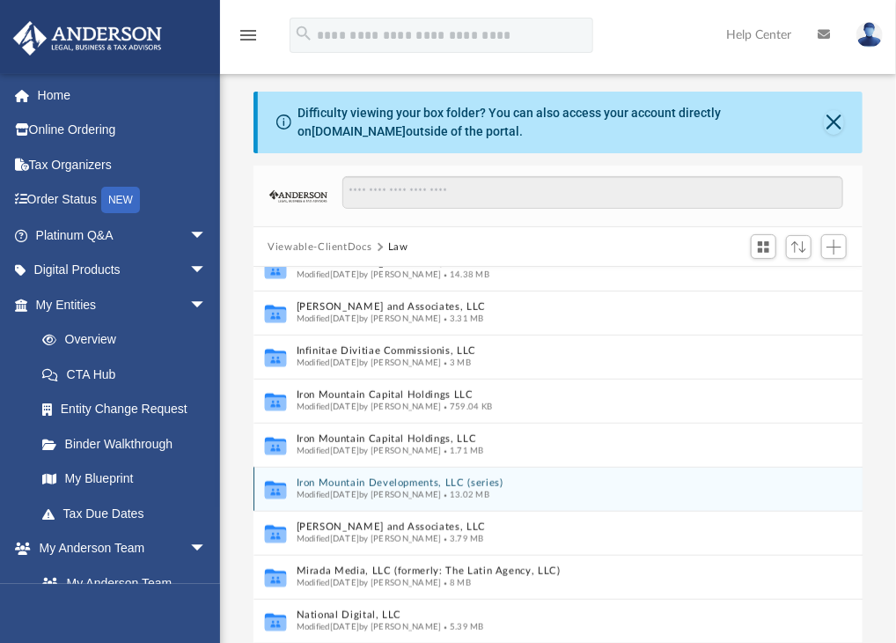
click at [413, 485] on button "Iron Mountain Developments, LLC (series)" at bounding box center [540, 483] width 487 height 11
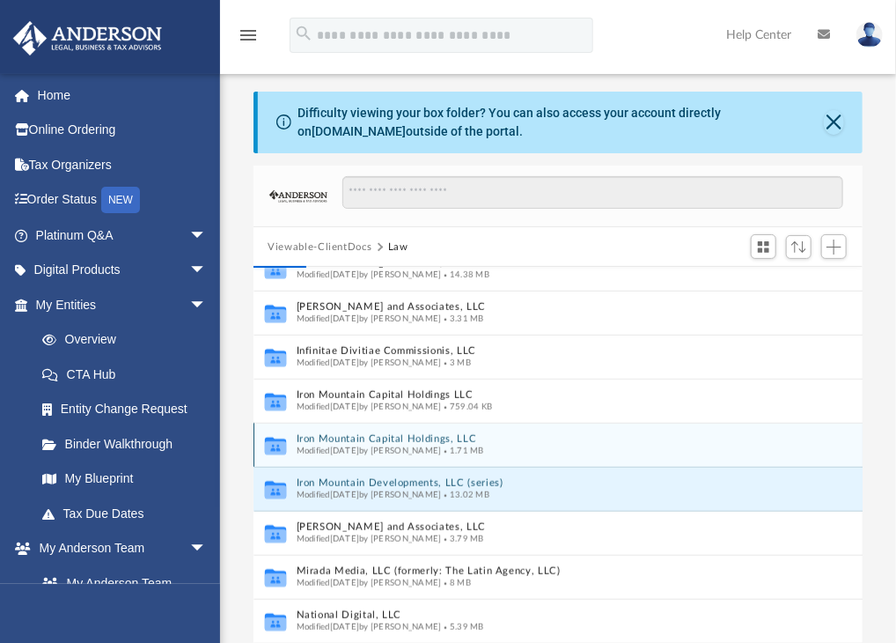
scroll to position [0, 0]
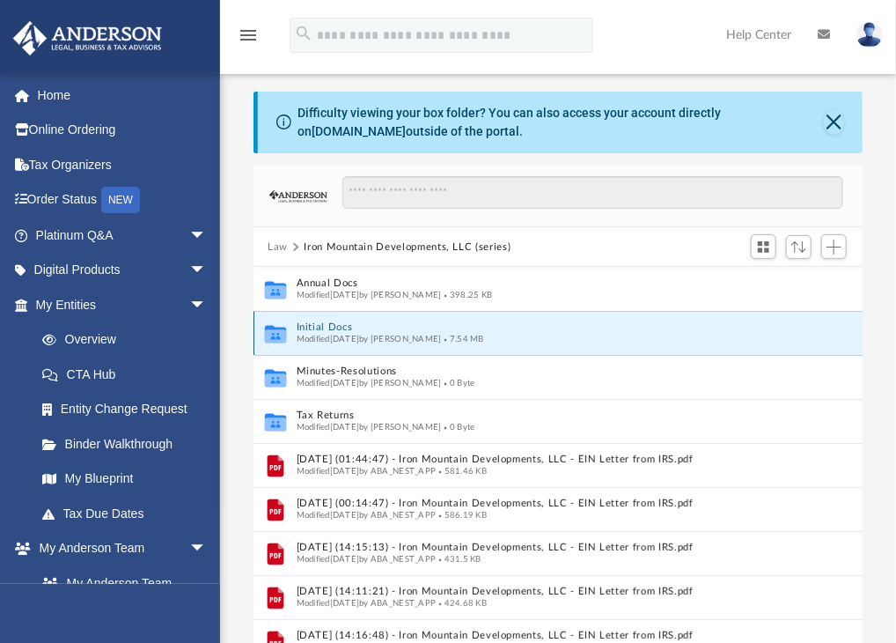
click at [335, 328] on button "Initial Docs" at bounding box center [540, 327] width 487 height 11
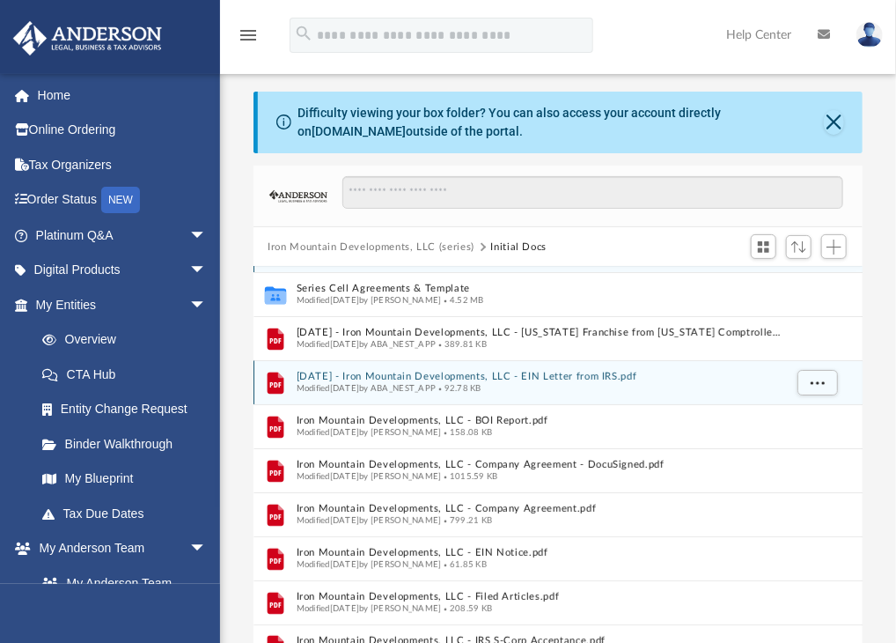
scroll to position [40, 0]
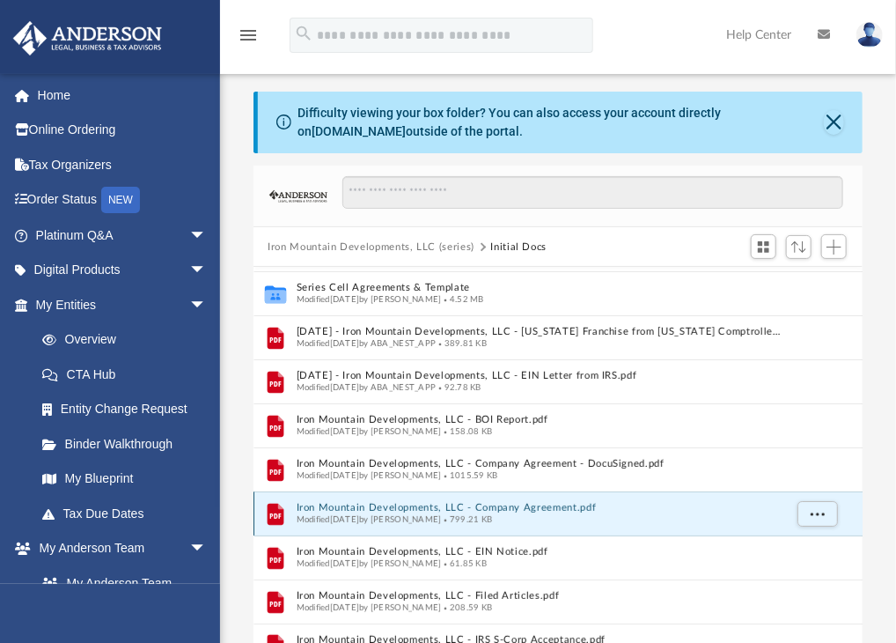
click at [492, 504] on button "Iron Mountain Developments, LLC - Company Agreement.pdf" at bounding box center [540, 508] width 487 height 11
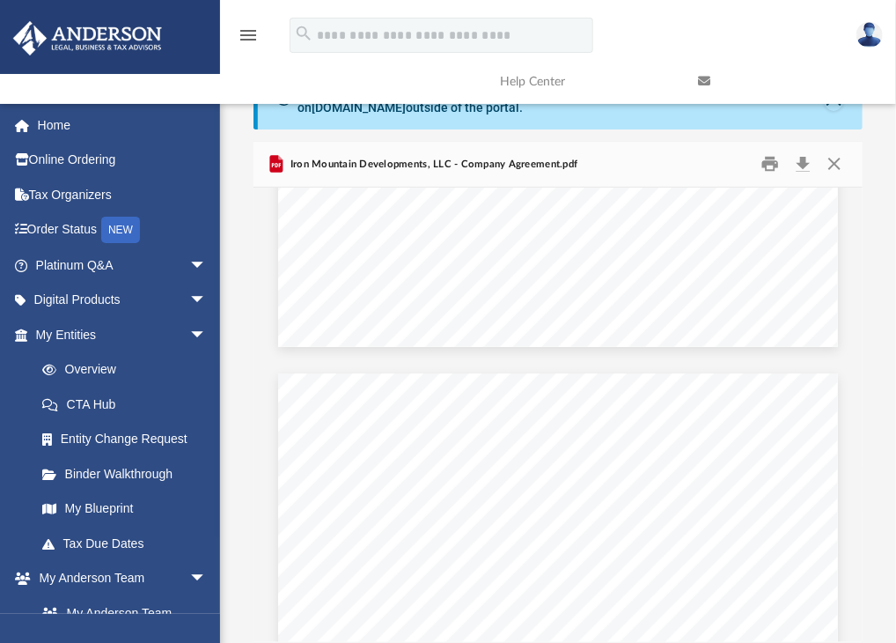
scroll to position [22359, 0]
